Goal: Communication & Community: Answer question/provide support

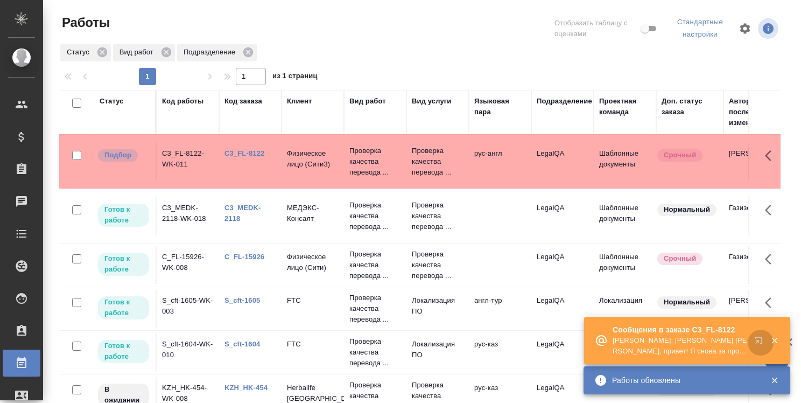
click at [759, 339] on icon "button" at bounding box center [760, 342] width 13 height 13
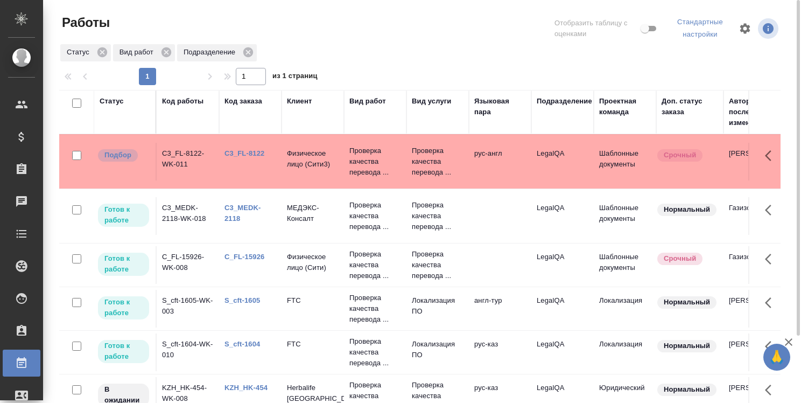
click at [240, 207] on link "C3_MEDK-2118" at bounding box center [243, 213] width 37 height 19
click at [253, 257] on link "C_FL-15926" at bounding box center [245, 257] width 40 height 8
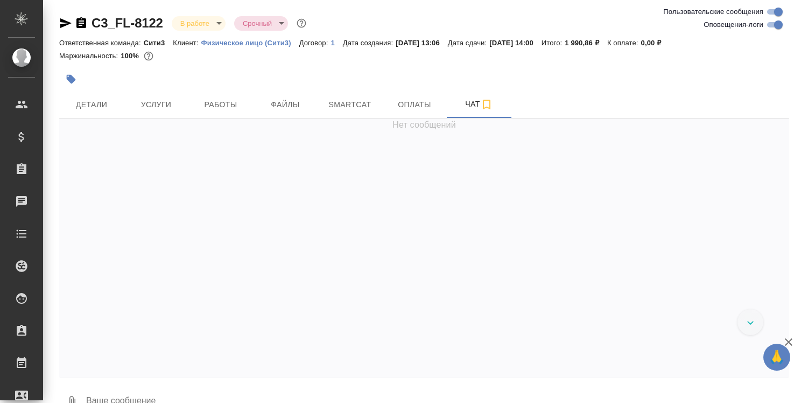
scroll to position [2214, 0]
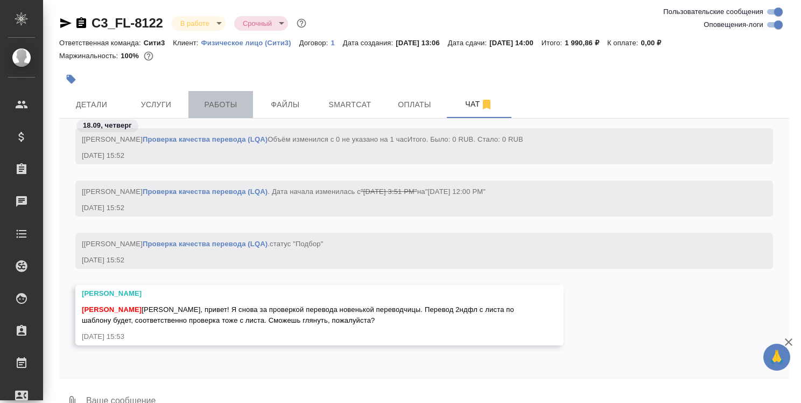
click at [215, 106] on span "Работы" at bounding box center [221, 104] width 52 height 13
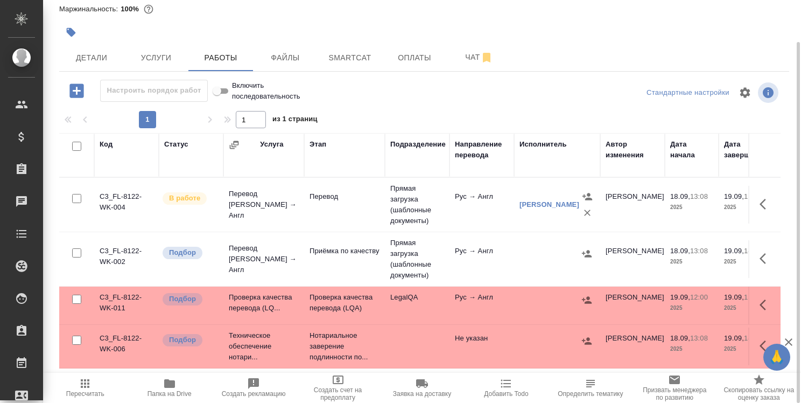
click at [174, 382] on icon "button" at bounding box center [169, 383] width 11 height 9
click at [466, 58] on span "Чат" at bounding box center [479, 57] width 52 height 13
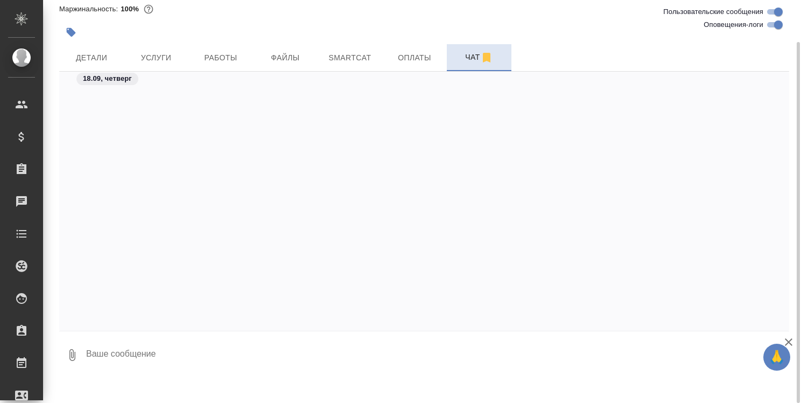
scroll to position [2214, 0]
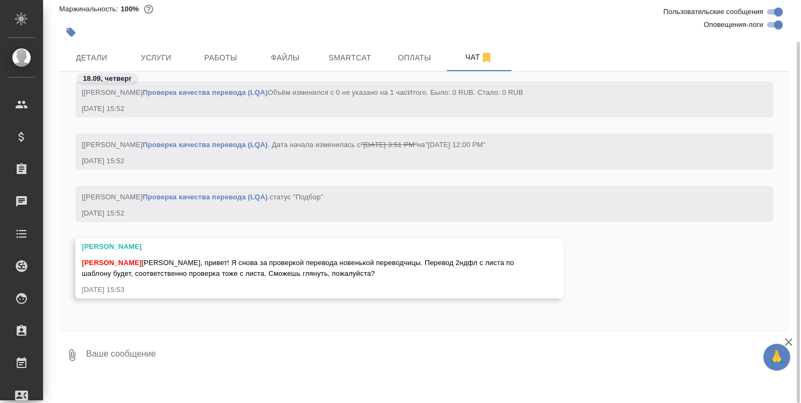
click at [221, 358] on textarea at bounding box center [437, 355] width 704 height 37
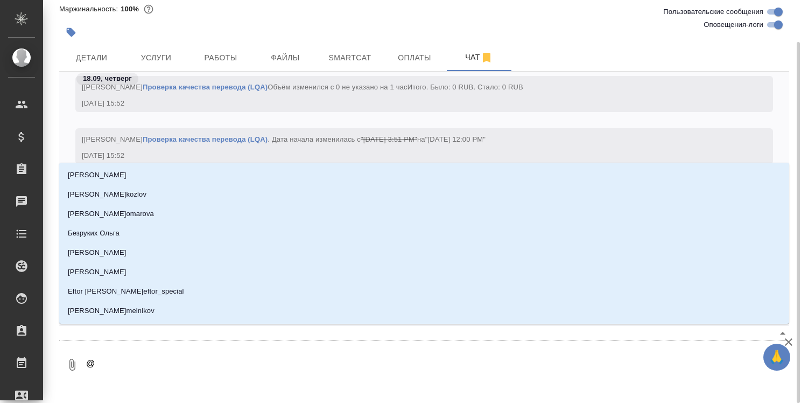
type textarea "@т"
type input "т"
type textarea "@та"
type input "та"
type textarea "@тар"
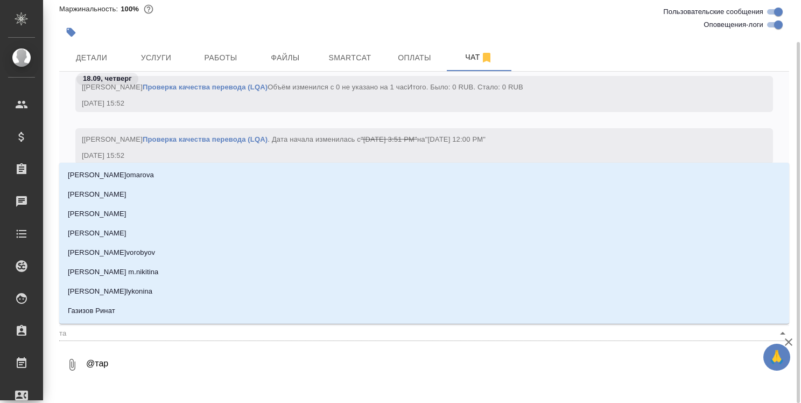
type input "тар"
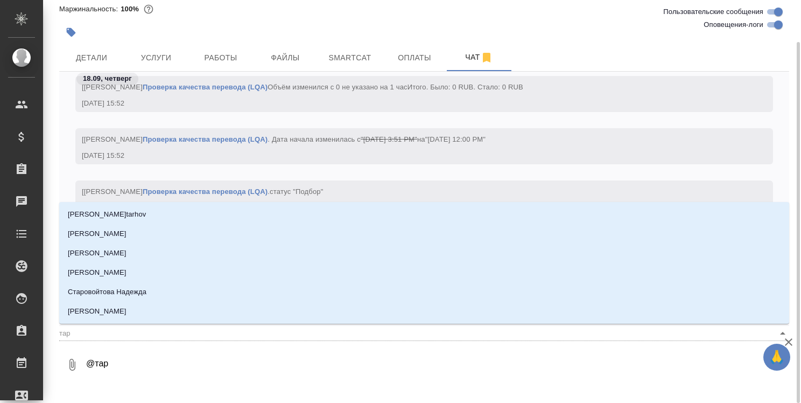
type textarea "@тара"
type input "тара"
type textarea "@тараб"
type input "тараб"
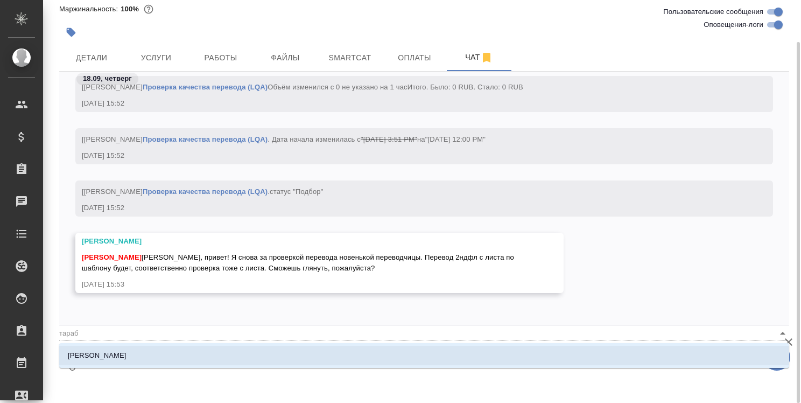
click at [221, 358] on li "Тарабановская Анастасия" at bounding box center [424, 355] width 730 height 19
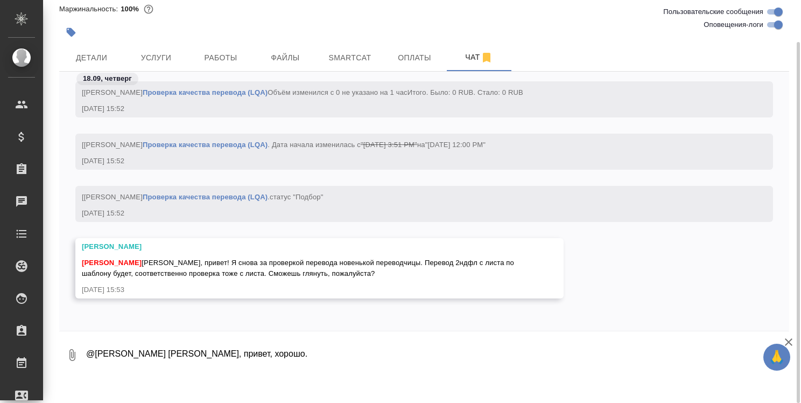
type textarea "@Тарабановская Анастасия Настя, привет, хорошо."
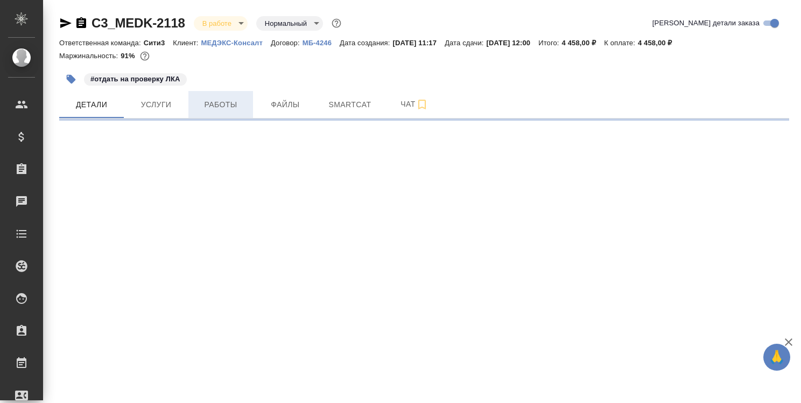
select select "RU"
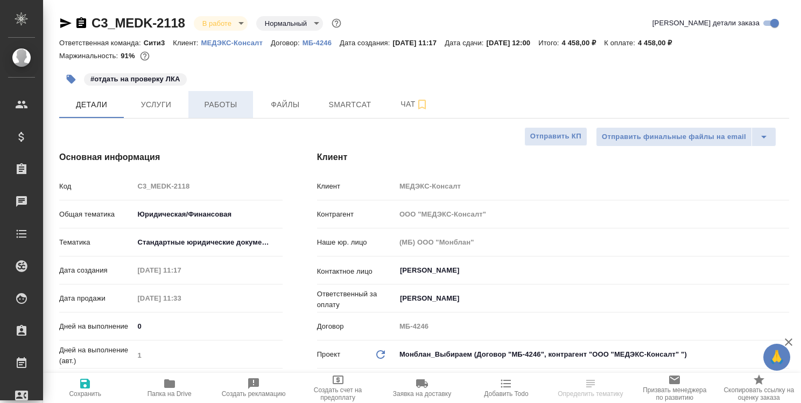
type textarea "x"
click at [234, 107] on span "Работы" at bounding box center [221, 104] width 52 height 13
type textarea "x"
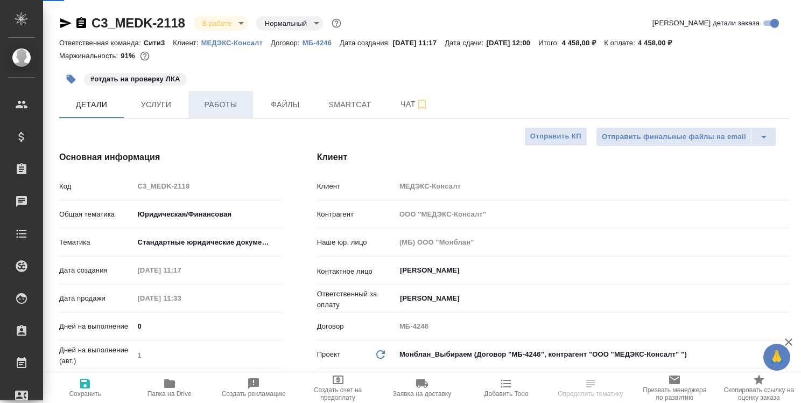
type textarea "x"
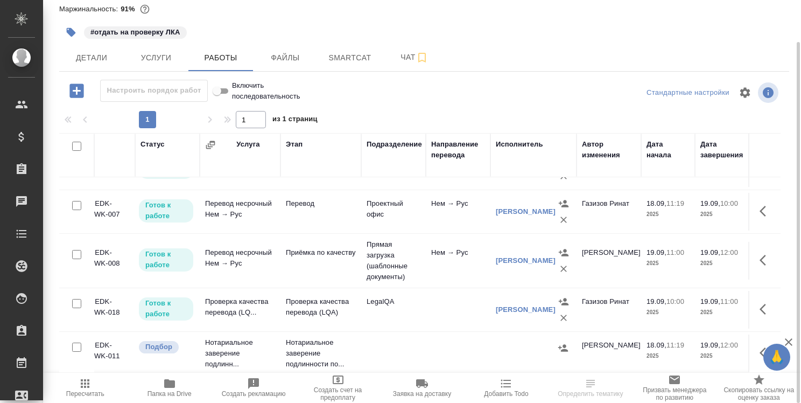
scroll to position [82, 0]
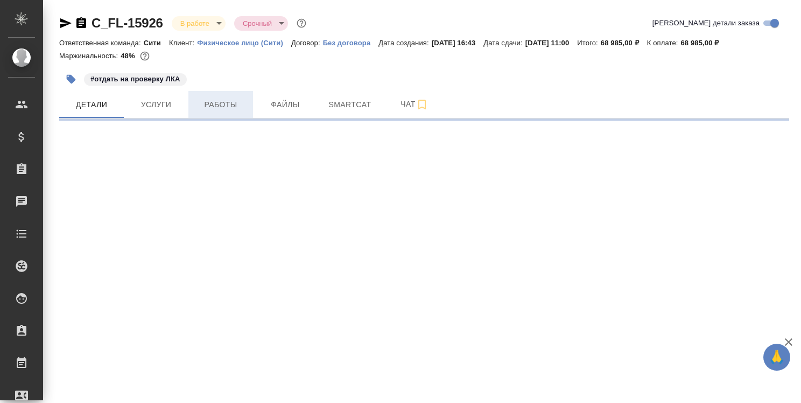
click at [227, 100] on span "Работы" at bounding box center [221, 104] width 52 height 13
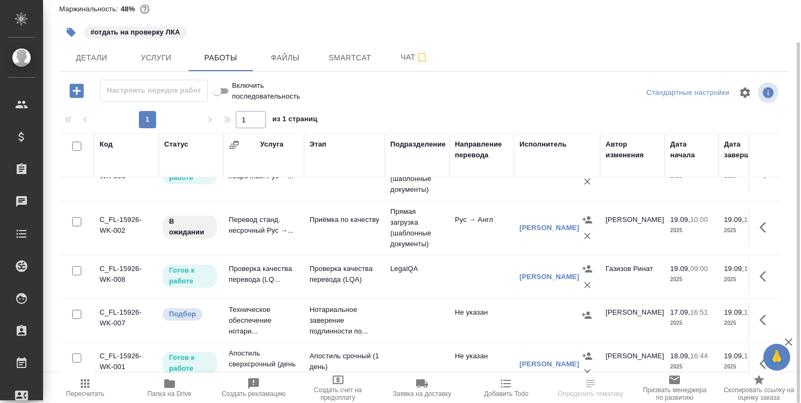
scroll to position [60, 0]
